Goal: Task Accomplishment & Management: Complete application form

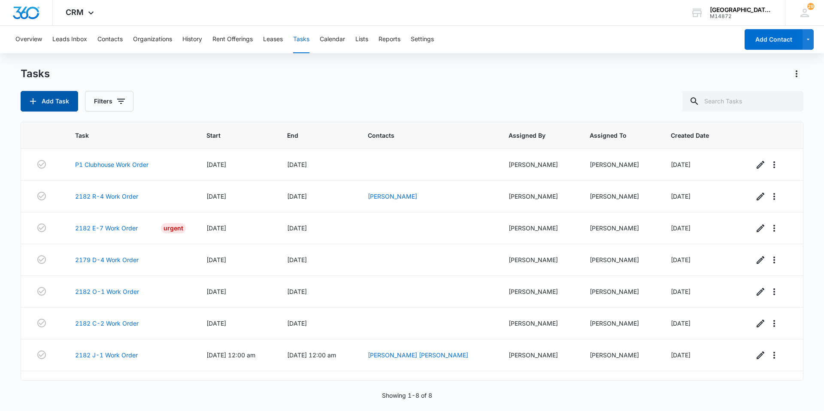
click at [60, 103] on button "Add Task" at bounding box center [50, 101] width 58 height 21
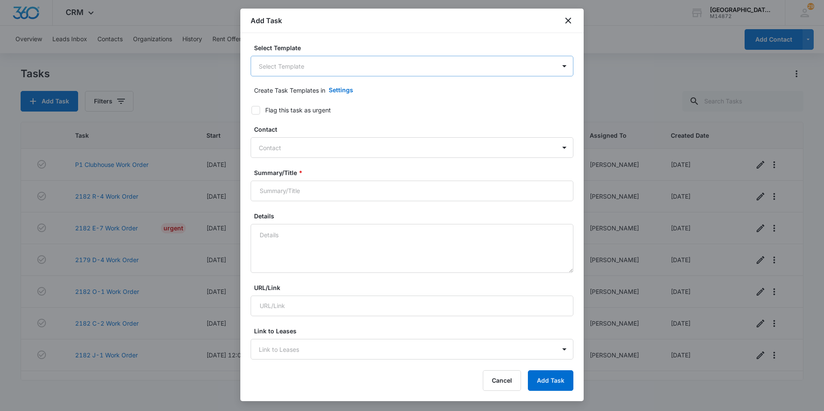
click at [283, 67] on body "CRM Apps Websites Forms CRM Email Social Content Ads Intelligence Files Brand S…" at bounding box center [412, 205] width 824 height 411
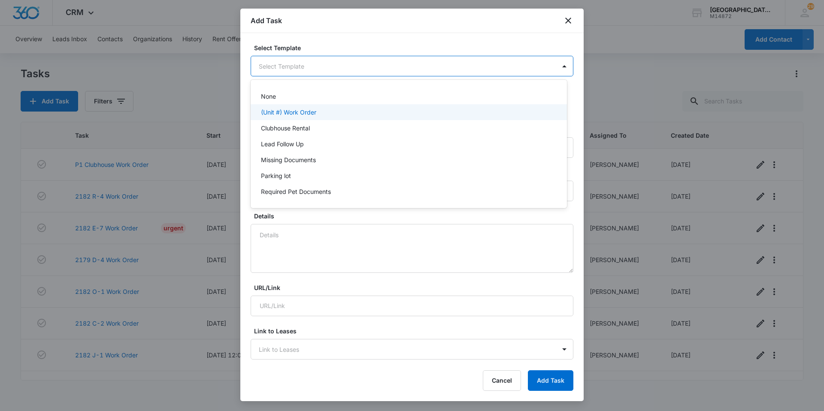
click at [284, 108] on p "(Unit #) Work Order" at bounding box center [288, 112] width 55 height 9
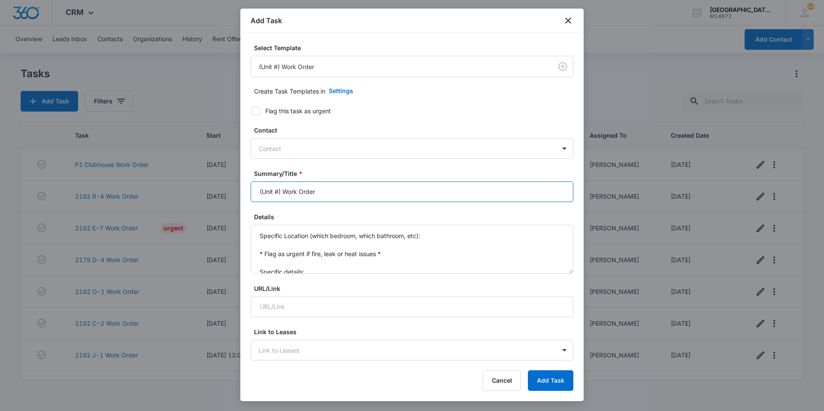
drag, startPoint x: 281, startPoint y: 194, endPoint x: 200, endPoint y: 192, distance: 81.6
click at [200, 192] on body "CRM Apps Websites Forms CRM Email Social Content Ads Intelligence Files Brand S…" at bounding box center [412, 205] width 824 height 411
type input "2179 F1 Work Order"
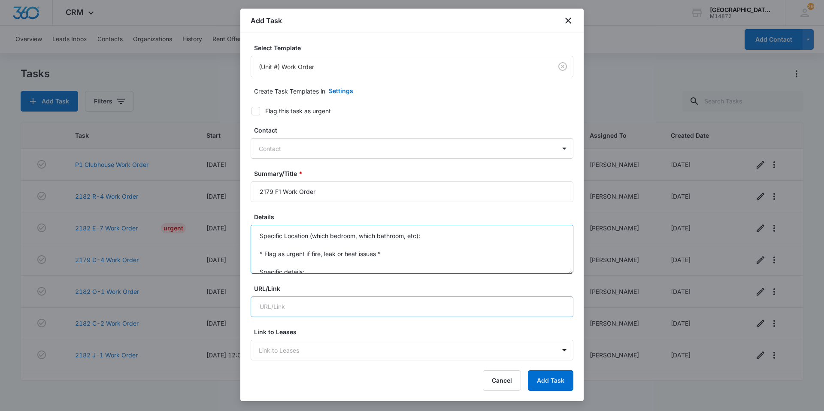
scroll to position [18, 0]
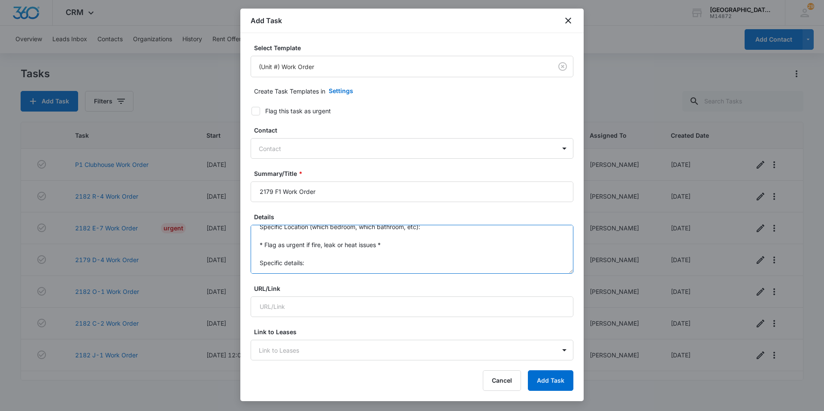
drag, startPoint x: 258, startPoint y: 233, endPoint x: 367, endPoint y: 324, distance: 142.9
click at [367, 324] on form "Select Template (Unit #) Work Order Create Task Templates in Settings Flag this…" at bounding box center [412, 418] width 323 height 751
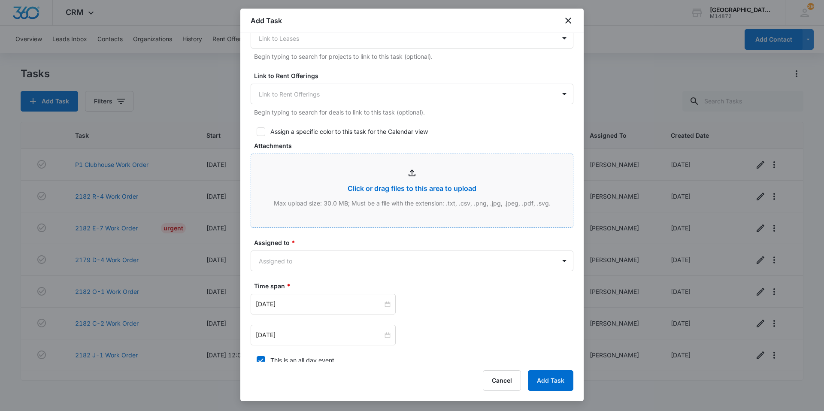
scroll to position [343, 0]
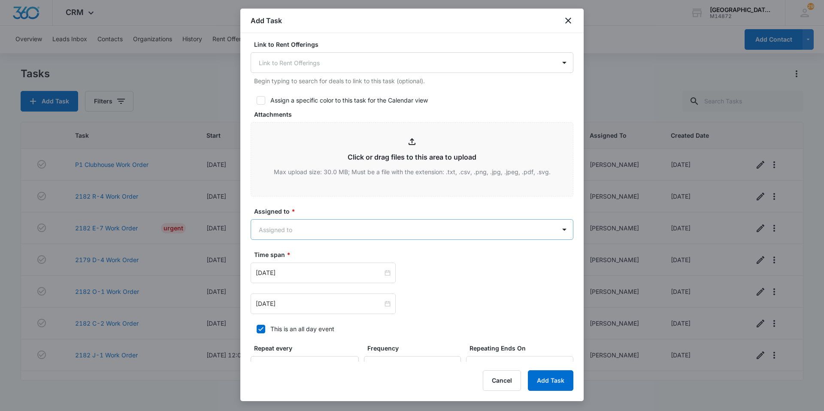
type textarea "Fridge ice maker is no longer producing ice."
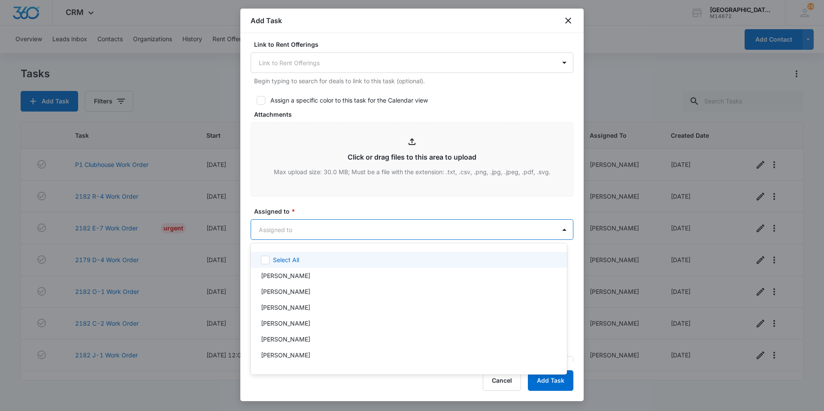
click at [348, 232] on body "CRM Apps Websites Forms CRM Email Social Content Ads Intelligence Files Brand S…" at bounding box center [412, 205] width 824 height 411
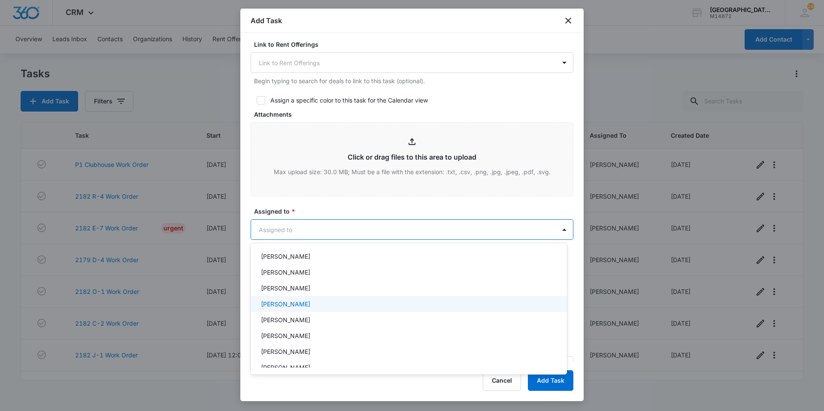
scroll to position [86, 0]
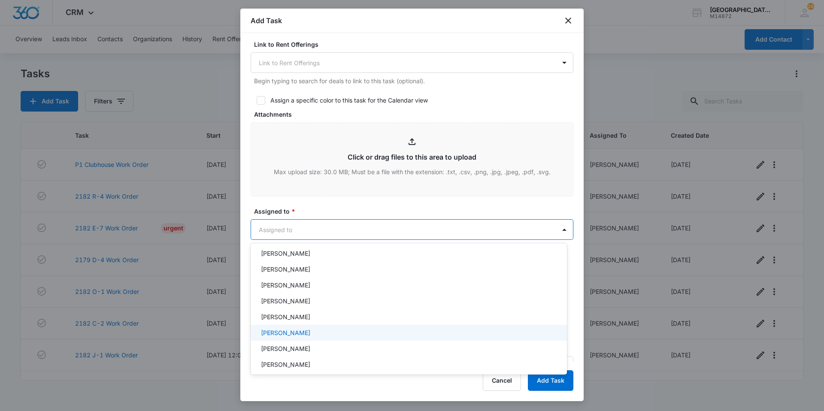
click at [305, 332] on p "[PERSON_NAME]" at bounding box center [285, 332] width 49 height 9
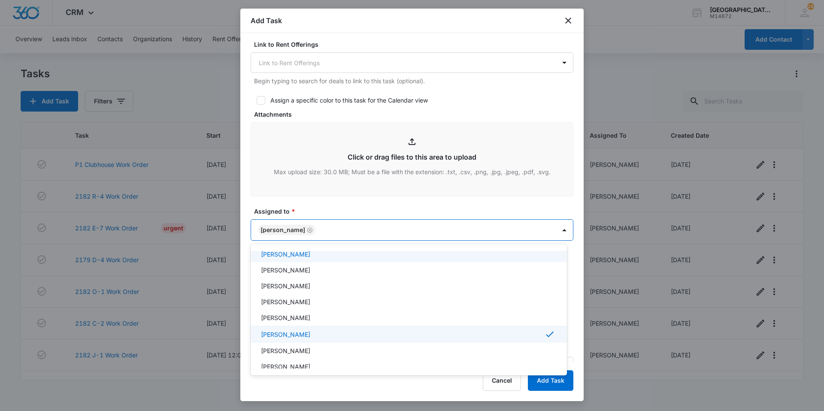
click at [328, 222] on div at bounding box center [412, 205] width 824 height 411
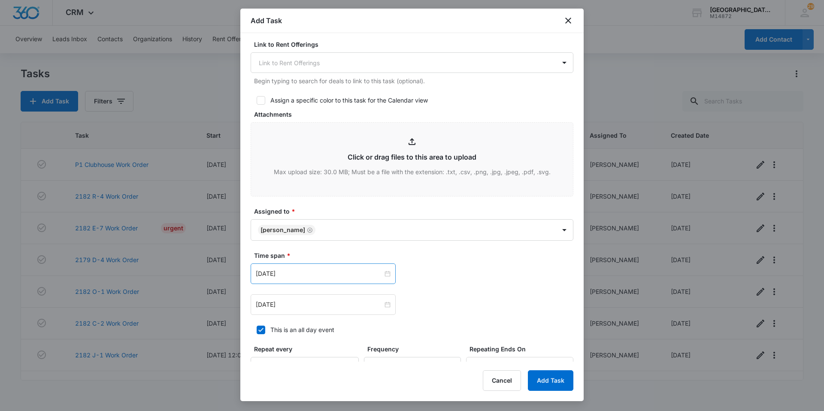
click at [326, 267] on div "[DATE]" at bounding box center [323, 274] width 145 height 21
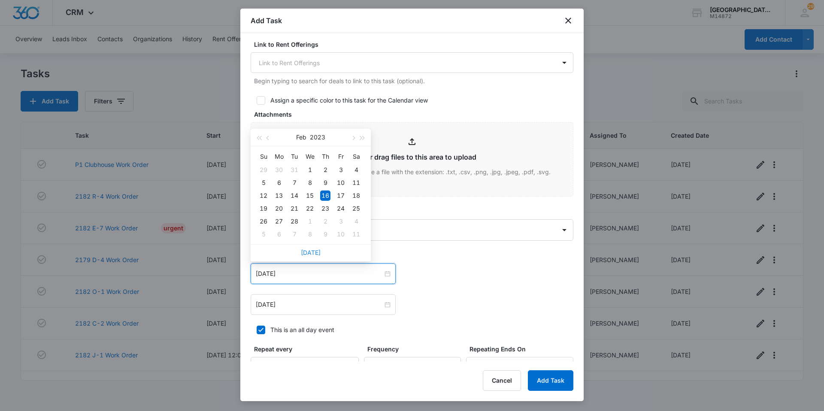
click at [316, 255] on link "[DATE]" at bounding box center [311, 252] width 20 height 7
type input "[DATE]"
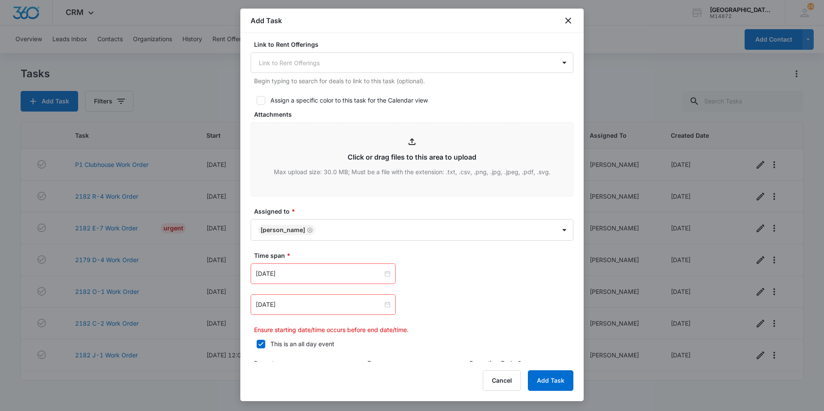
click at [318, 313] on div "[DATE]" at bounding box center [323, 304] width 145 height 21
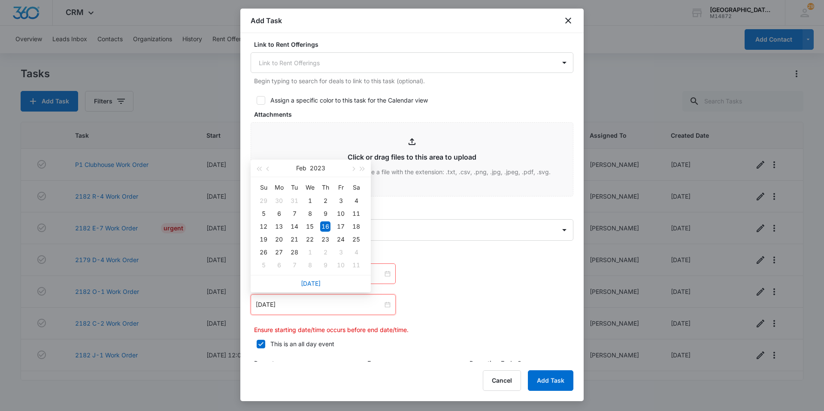
click at [318, 289] on div "[DATE]" at bounding box center [311, 283] width 120 height 17
click at [319, 285] on link "[DATE]" at bounding box center [311, 283] width 20 height 7
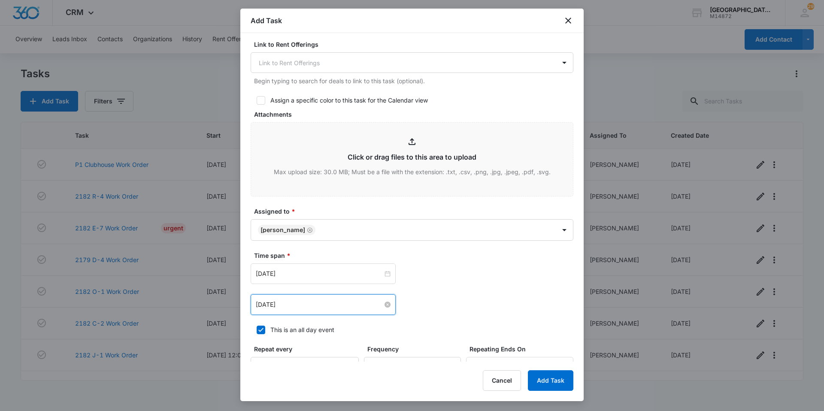
click at [320, 308] on input "[DATE]" at bounding box center [319, 304] width 127 height 9
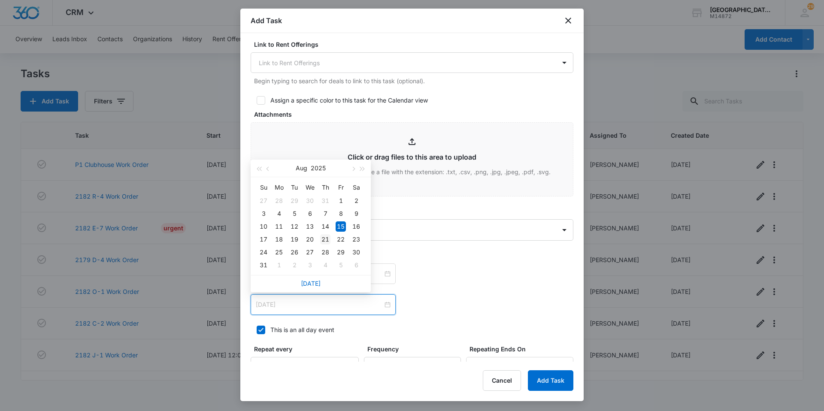
type input "[DATE]"
click at [325, 239] on div "21" at bounding box center [325, 239] width 10 height 10
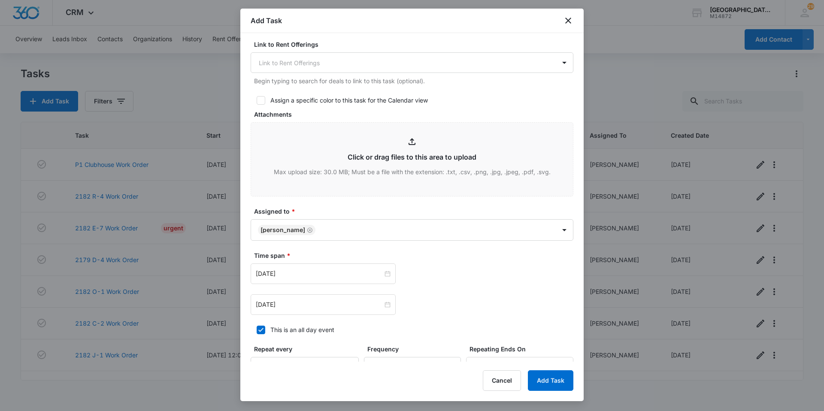
click at [425, 289] on div "[DATE] [DATE] Su Mo Tu We Th Fr Sa 27 28 29 30 31 1 2 3 4 5 6 7 8 9 10 11 12 13…" at bounding box center [412, 290] width 323 height 52
click at [555, 380] on button "Add Task" at bounding box center [550, 380] width 45 height 21
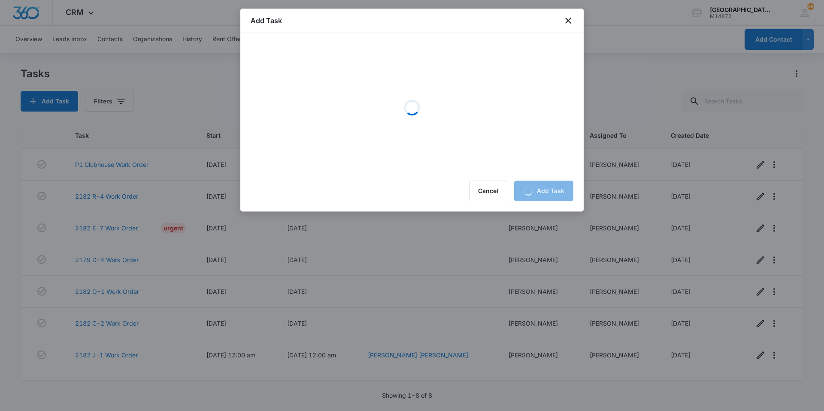
scroll to position [0, 0]
